Goal: Task Accomplishment & Management: Use online tool/utility

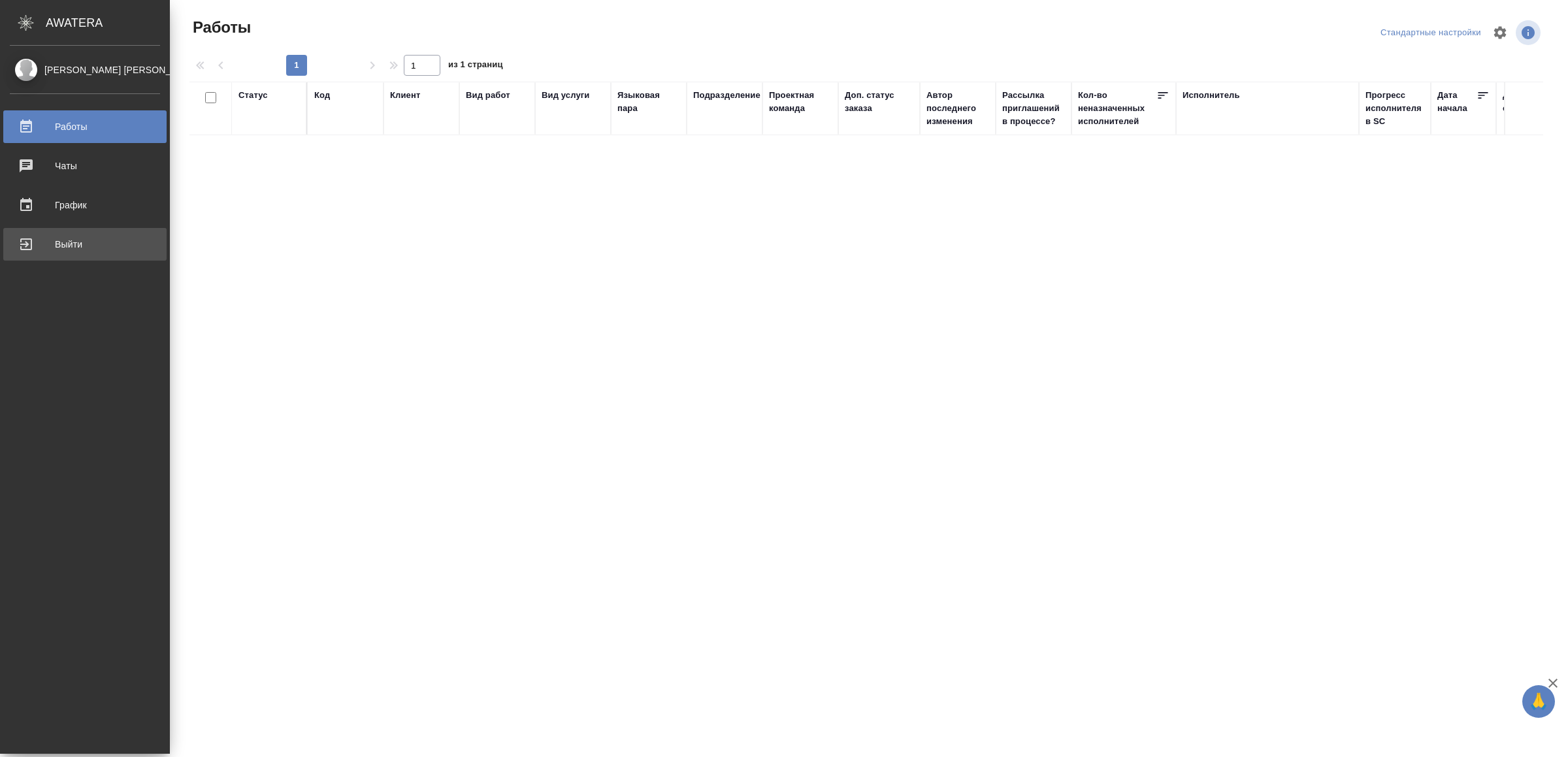
click at [36, 232] on link "Выйти" at bounding box center [84, 244] width 163 height 33
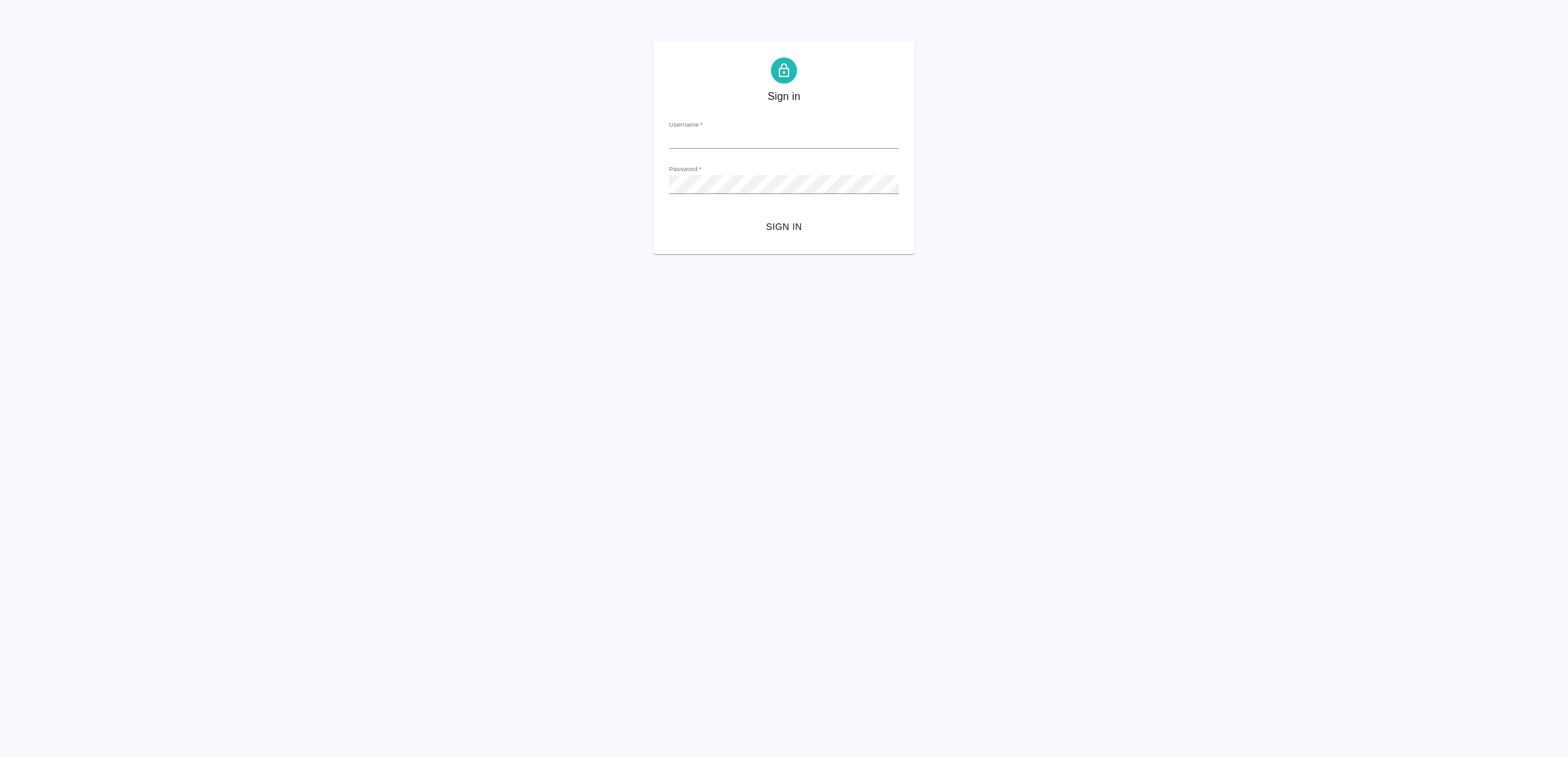
type input "v.yamkovenko@awatera.com"
click at [813, 219] on span "Sign in" at bounding box center [784, 227] width 209 height 16
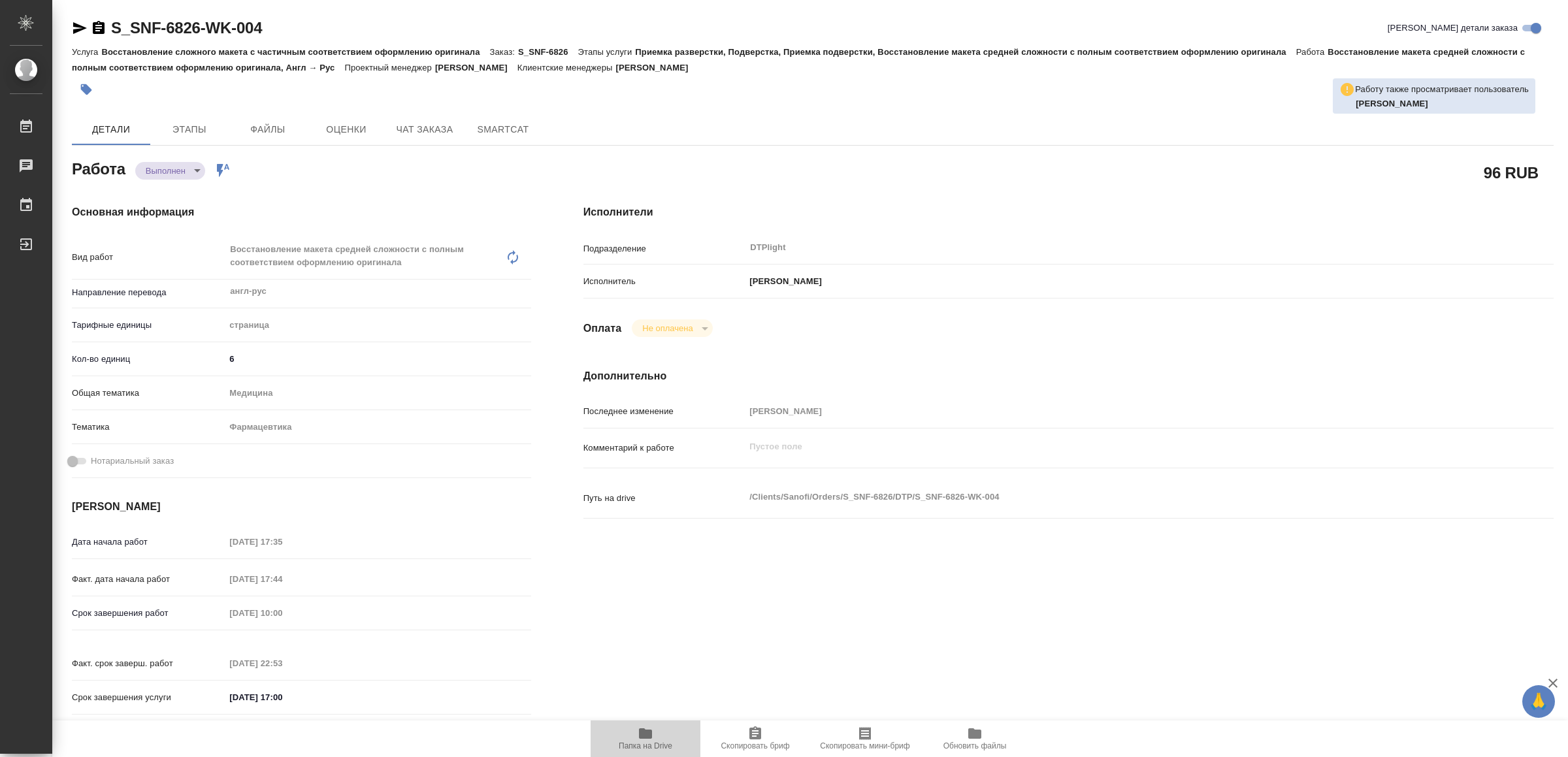
click at [648, 728] on icon "button" at bounding box center [645, 732] width 16 height 16
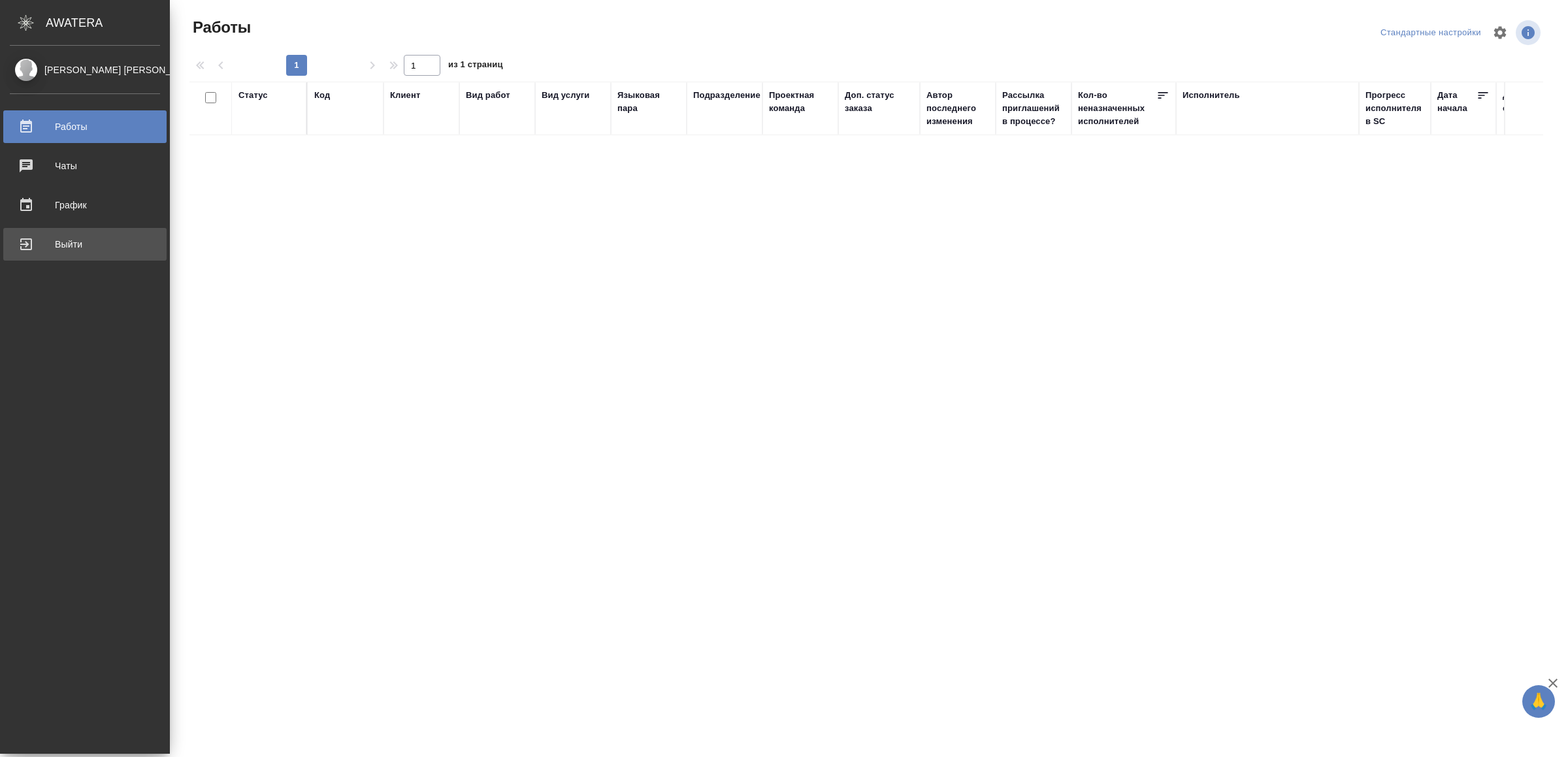
click at [66, 232] on link "Выйти" at bounding box center [84, 244] width 163 height 33
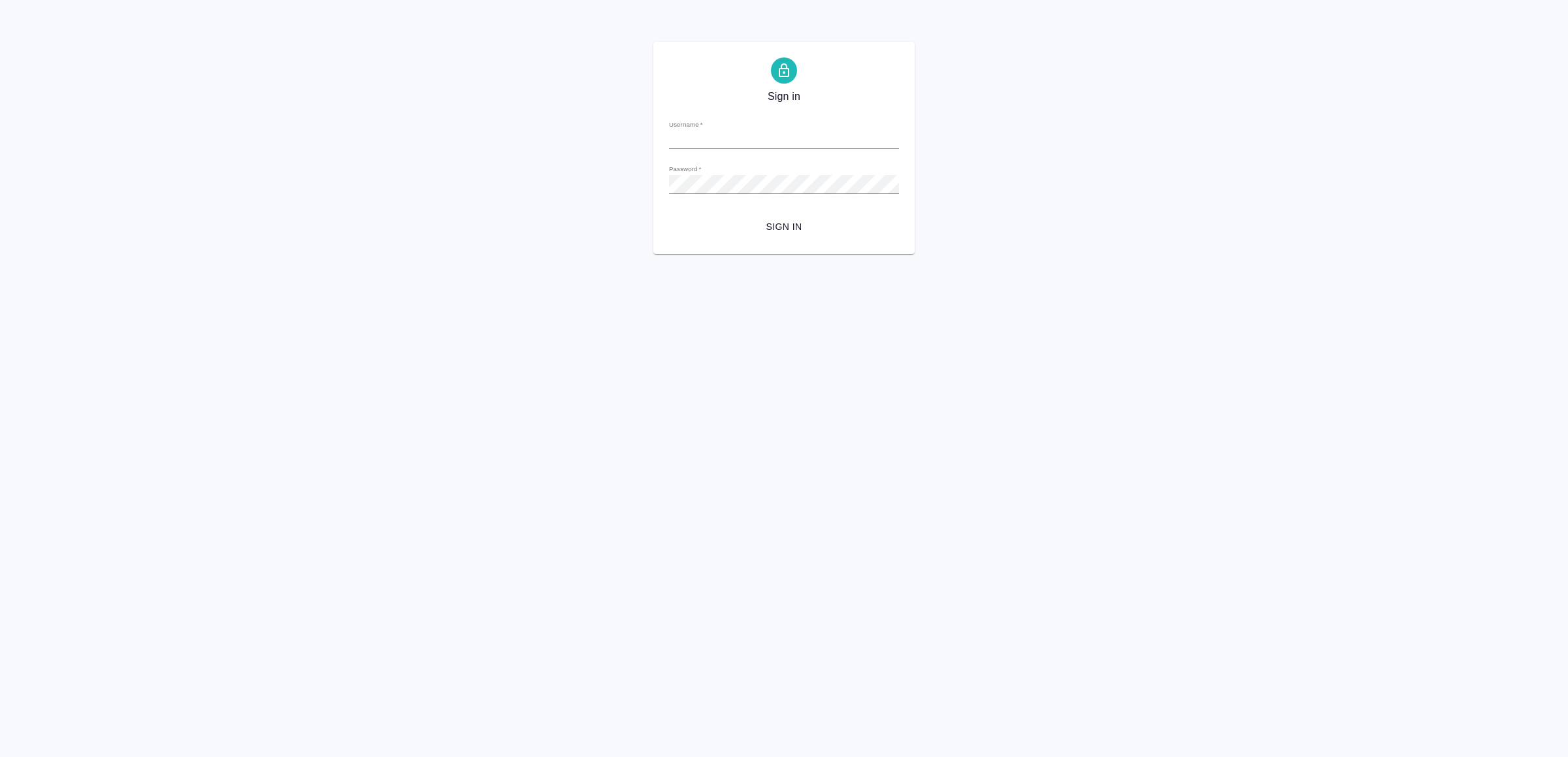
type input "v.yamkovenko@awatera.com"
drag, startPoint x: 839, startPoint y: 224, endPoint x: 865, endPoint y: 257, distance: 42.0
click at [838, 224] on span "Sign in" at bounding box center [784, 227] width 209 height 16
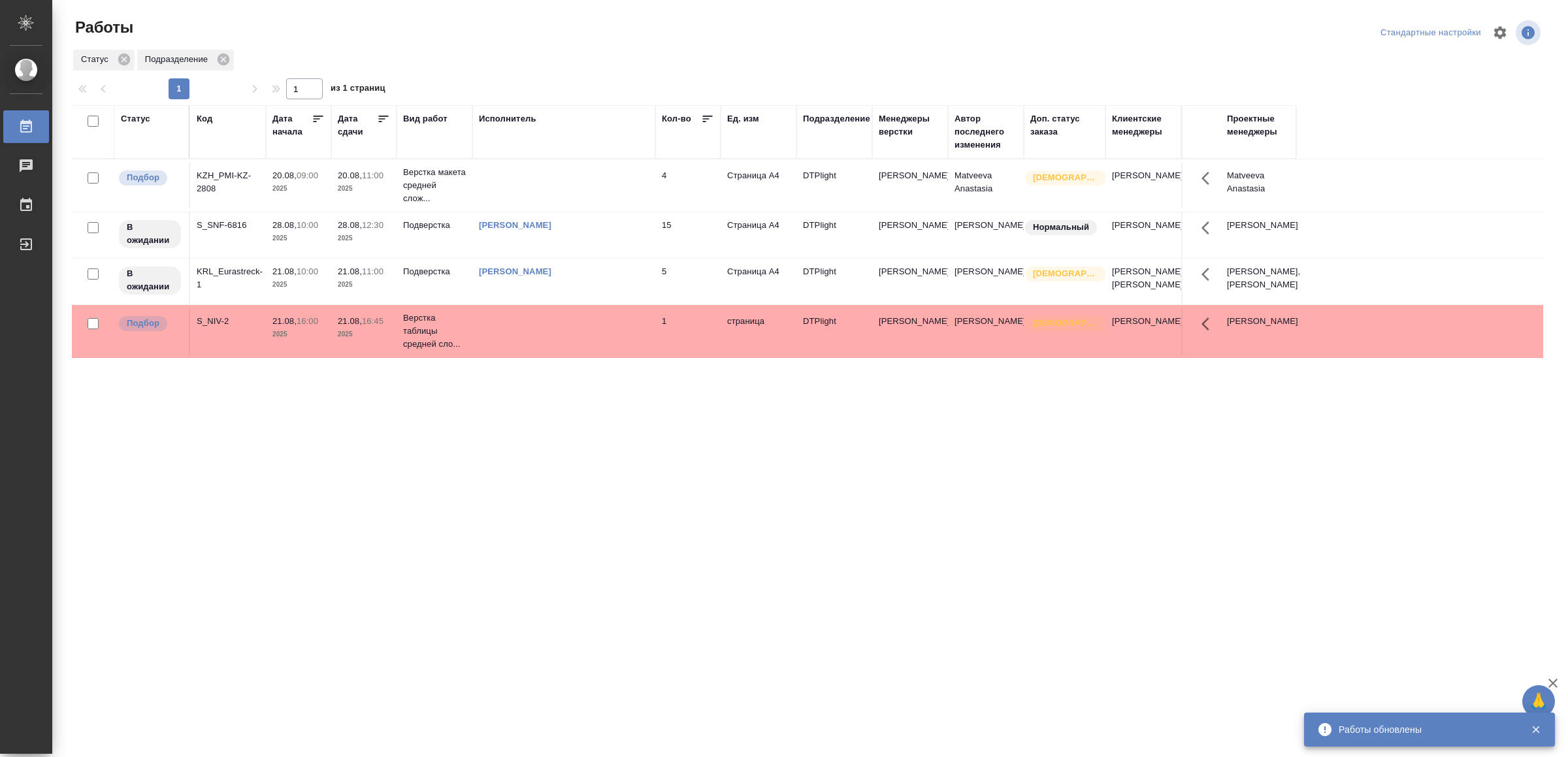
click at [529, 184] on td at bounding box center [563, 186] width 183 height 46
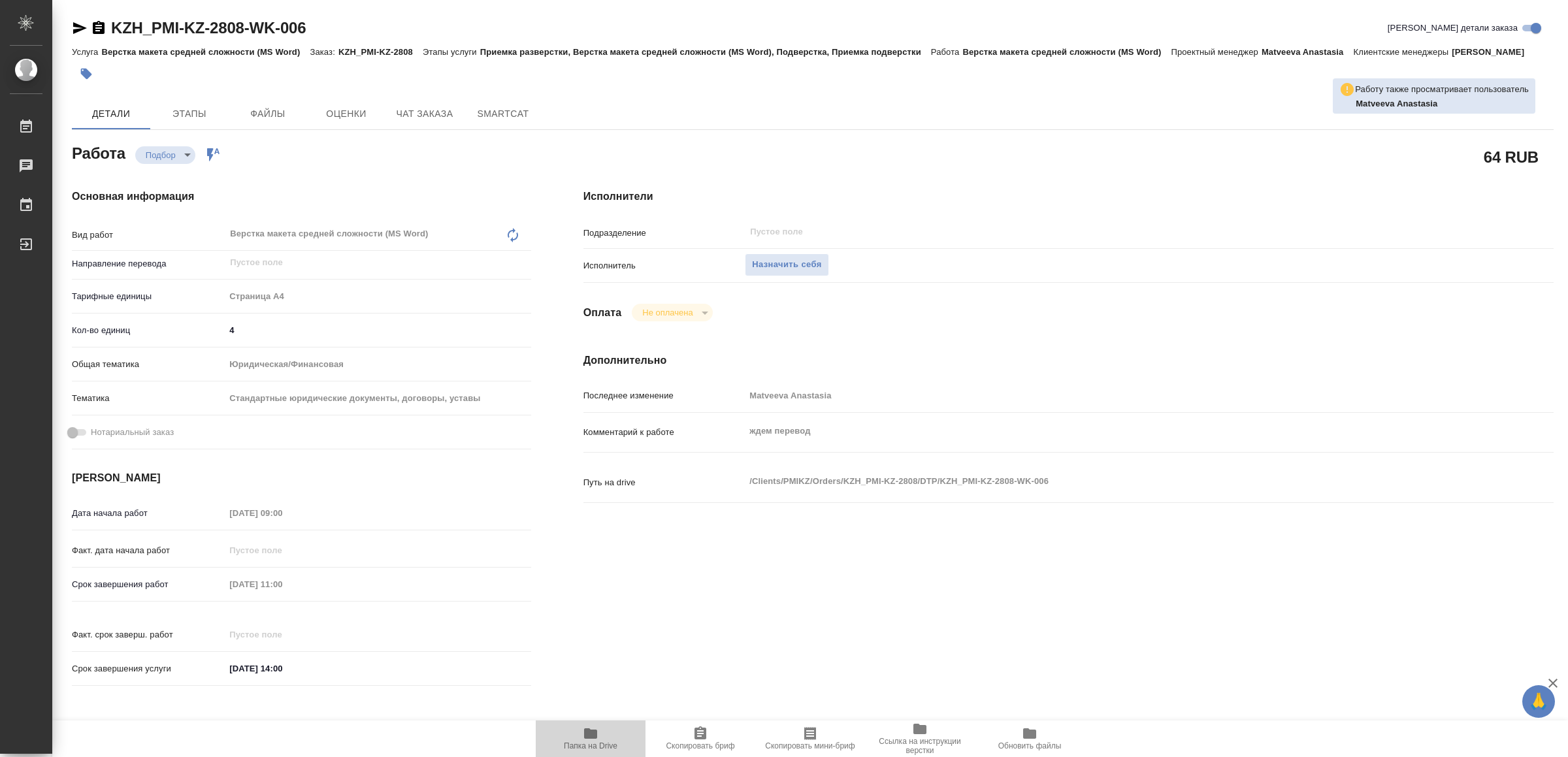
click at [598, 728] on icon "button" at bounding box center [590, 732] width 16 height 16
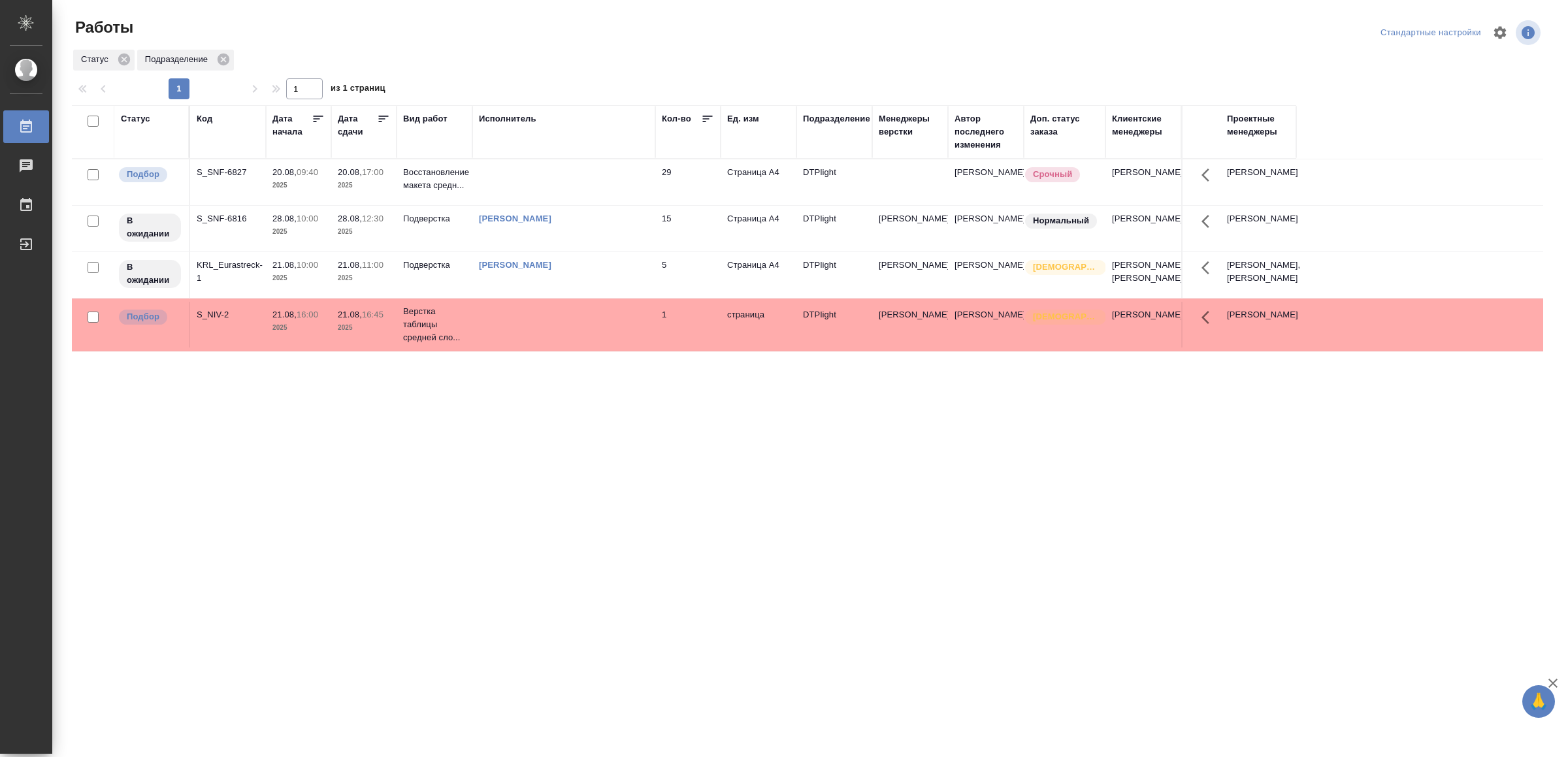
click at [588, 169] on td at bounding box center [563, 182] width 183 height 46
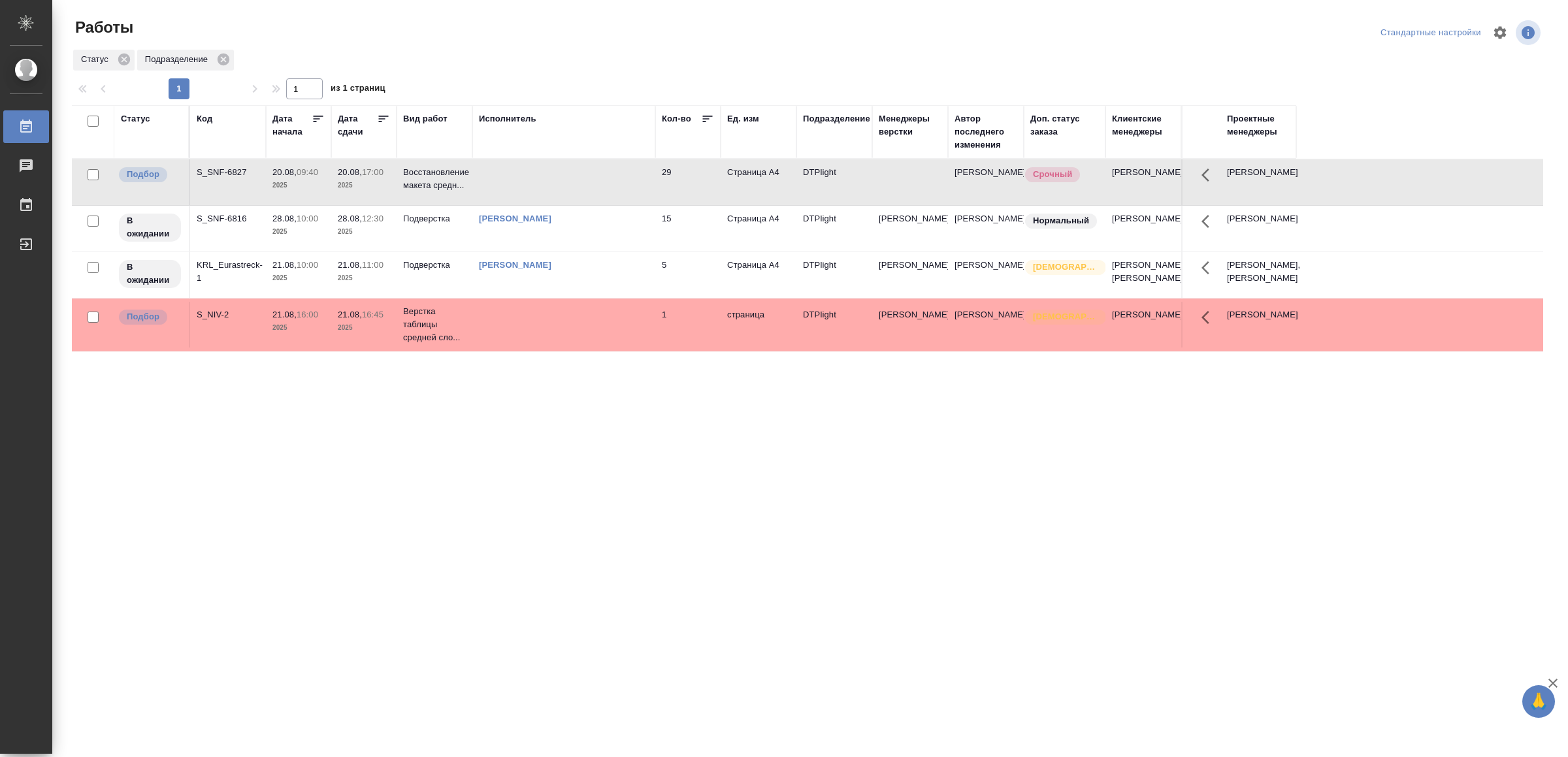
click at [588, 171] on td at bounding box center [563, 182] width 183 height 46
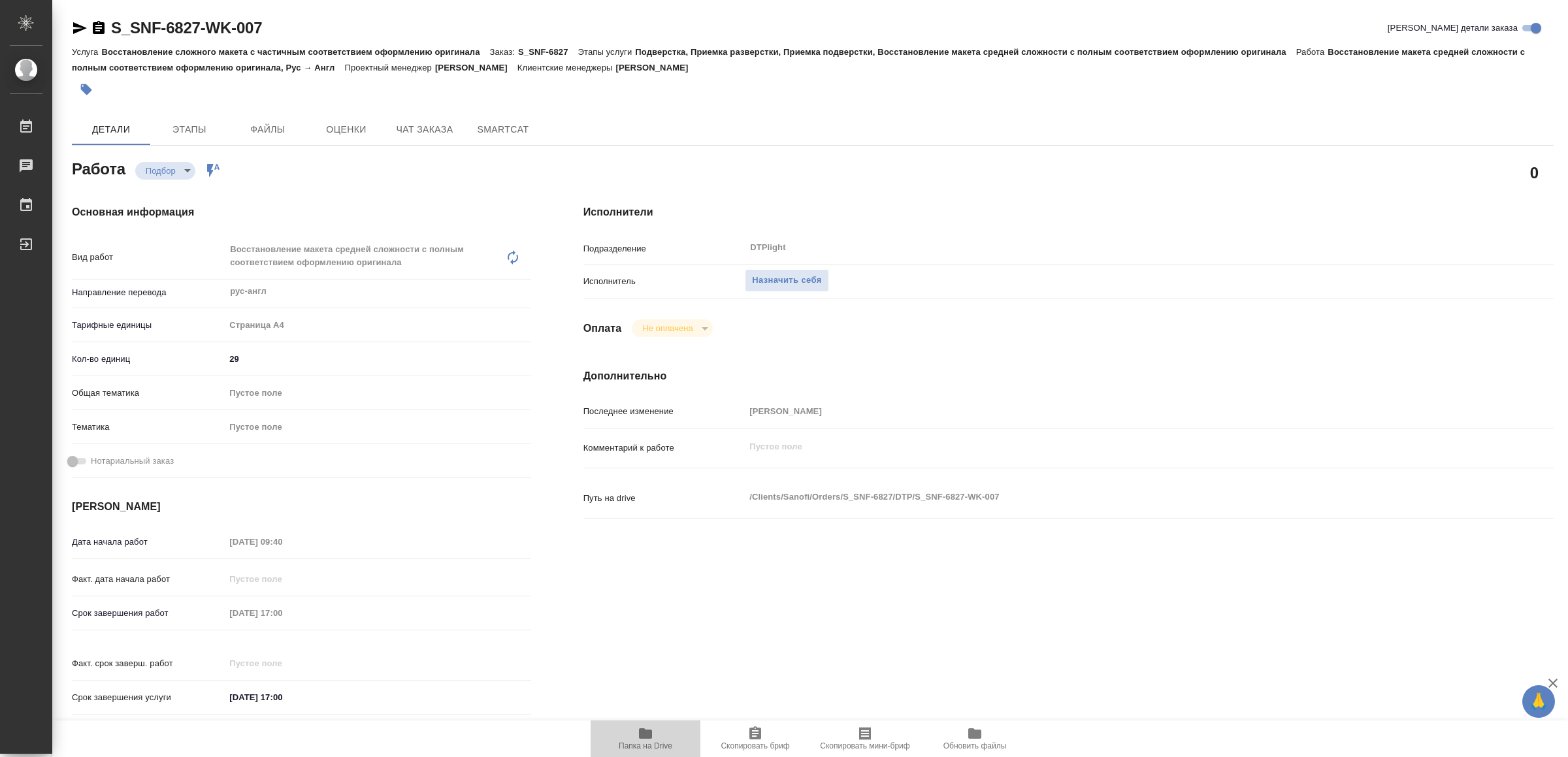
click at [644, 735] on icon "button" at bounding box center [645, 732] width 13 height 11
click at [796, 279] on span "Назначить себя" at bounding box center [786, 280] width 70 height 15
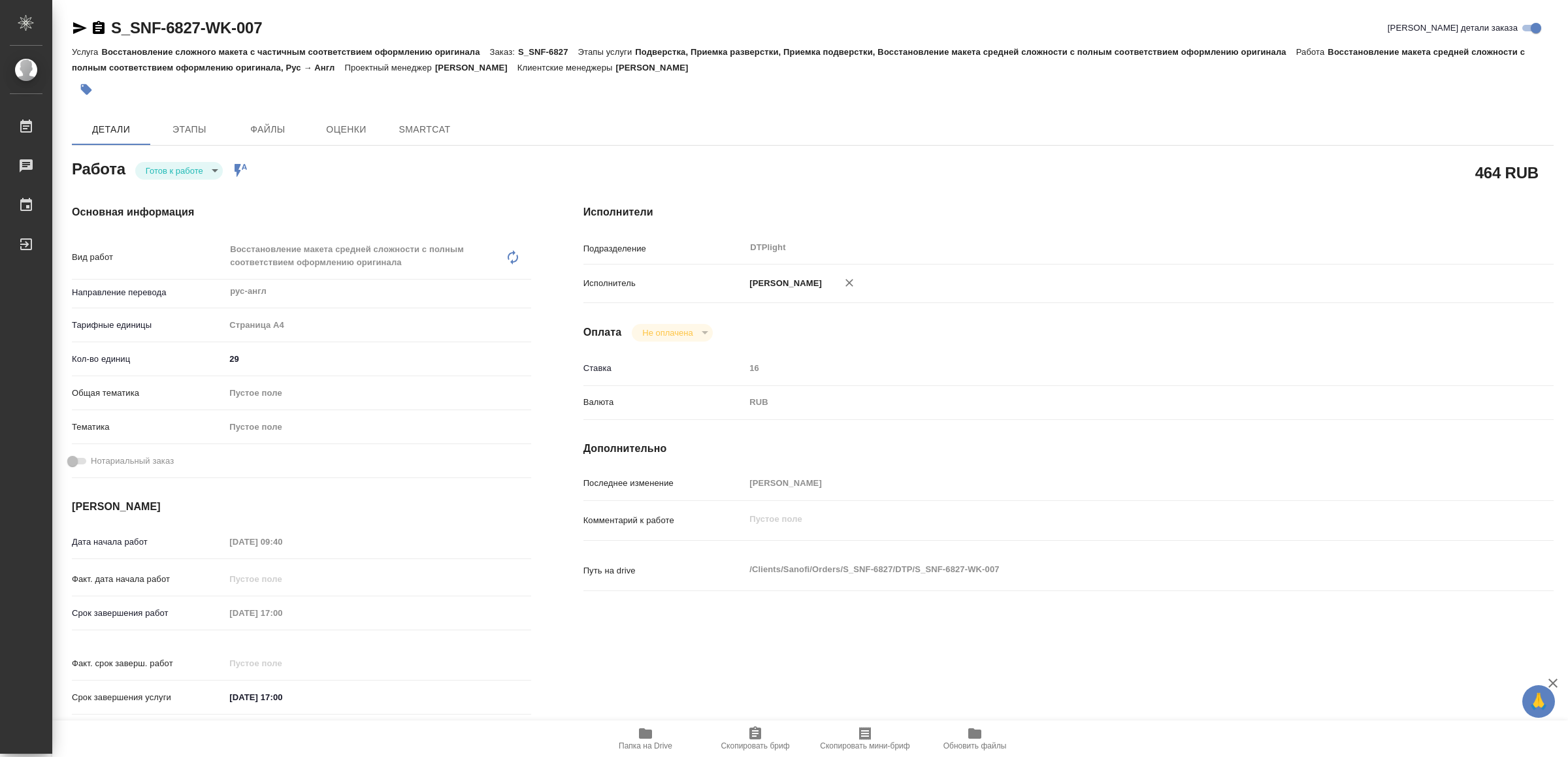
click at [173, 163] on body "🙏 .cls-1 fill:#fff; AWATERA Yamkovenko [PERSON_NAME] Работы Чаты График Выйти S…" at bounding box center [784, 378] width 1568 height 757
type textarea "x"
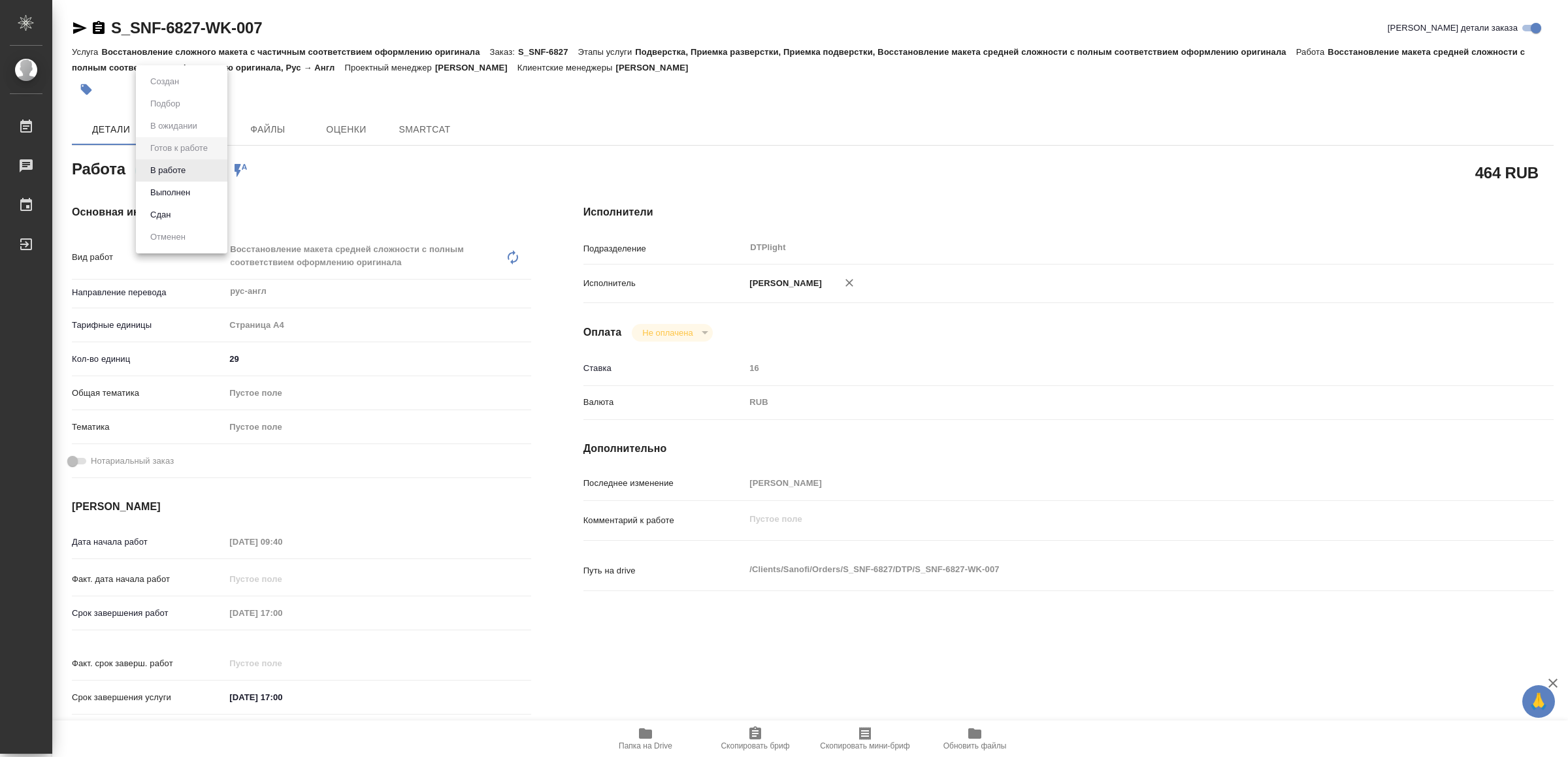
type textarea "x"
click at [173, 163] on button "В работе" at bounding box center [168, 170] width 43 height 15
type textarea "x"
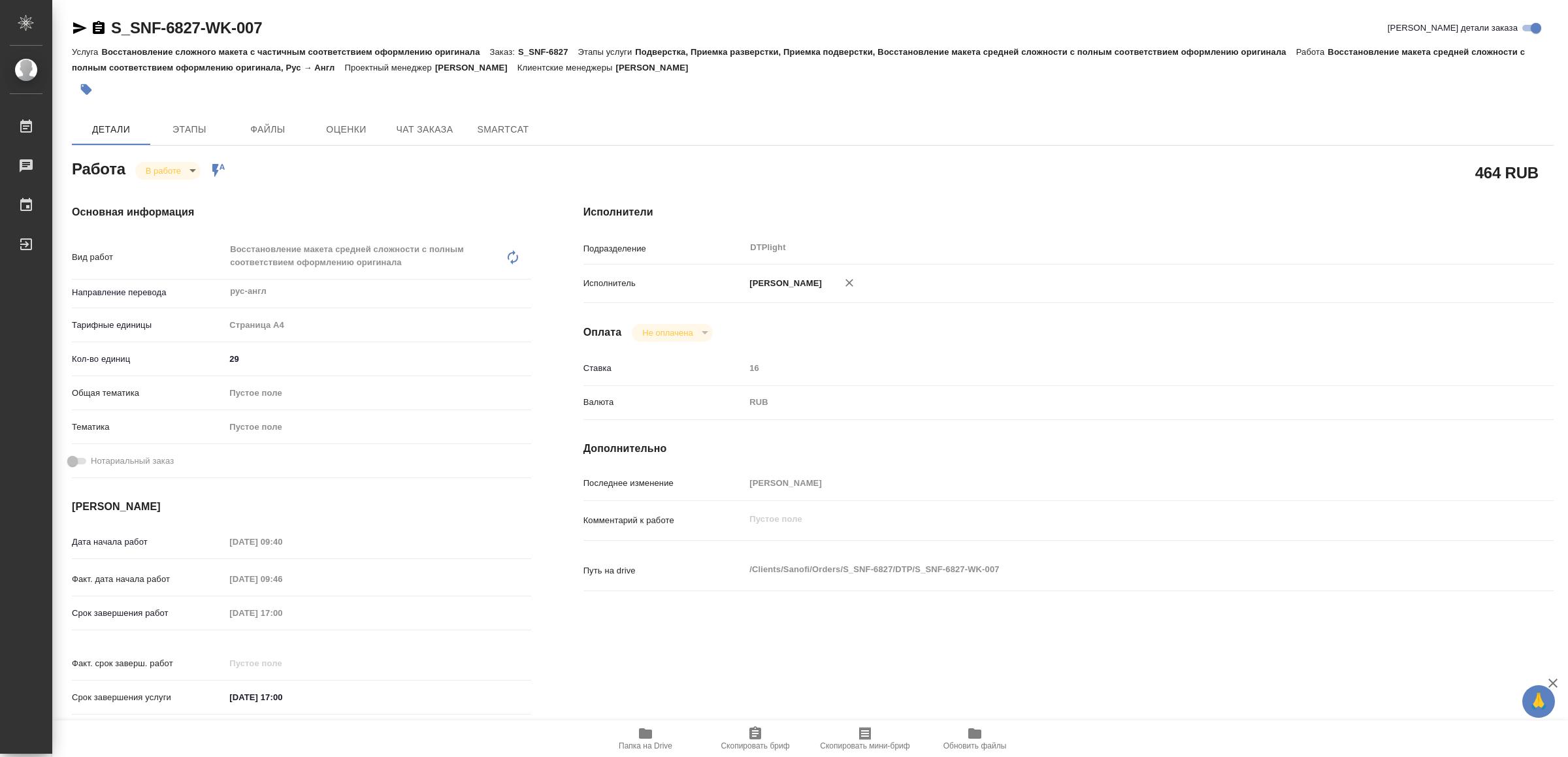
type textarea "x"
click at [83, 29] on icon "button" at bounding box center [79, 28] width 14 height 11
type textarea "x"
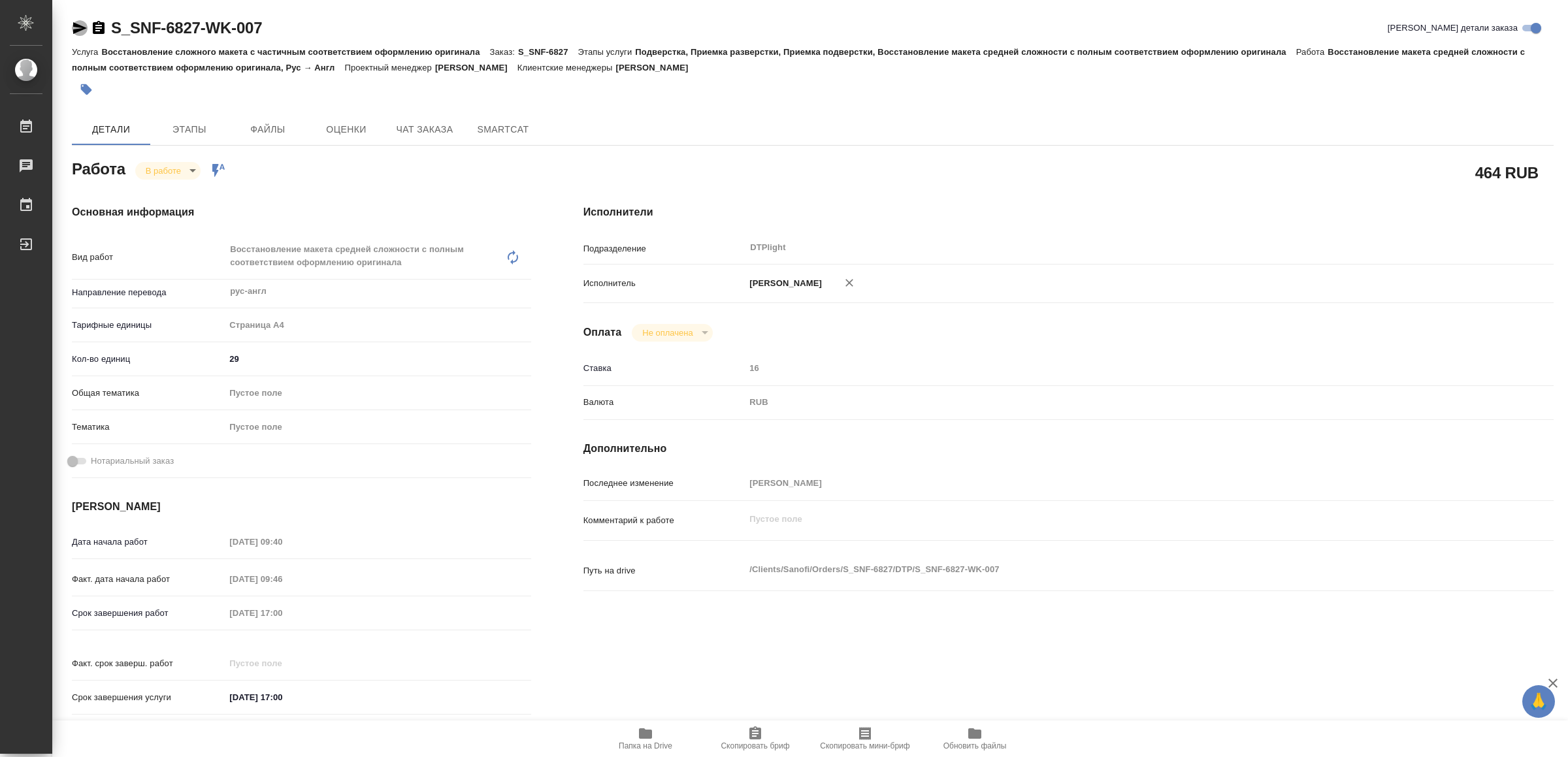
type textarea "x"
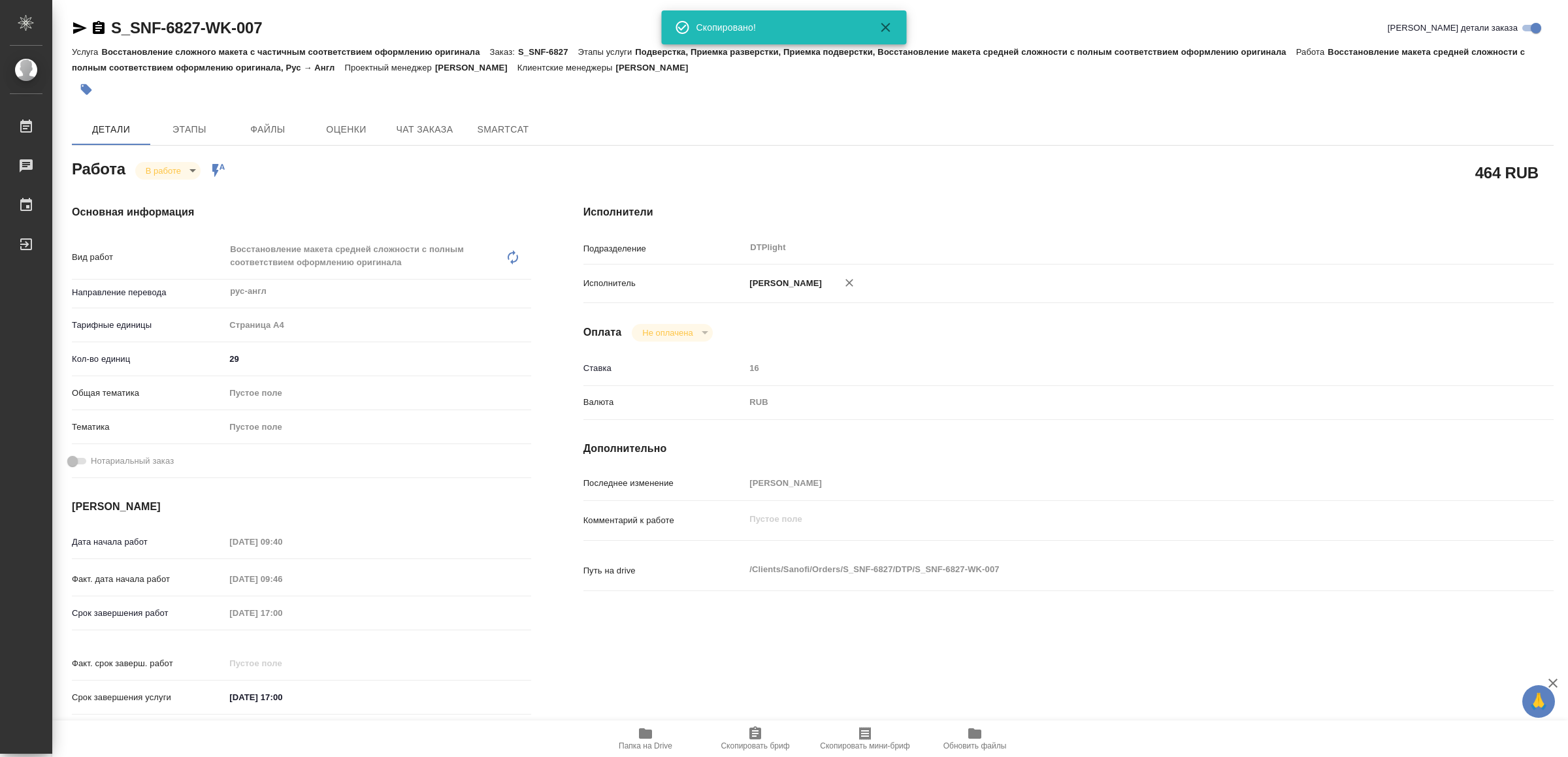
type textarea "x"
click at [639, 738] on icon "button" at bounding box center [645, 732] width 16 height 16
